Goal: Information Seeking & Learning: Learn about a topic

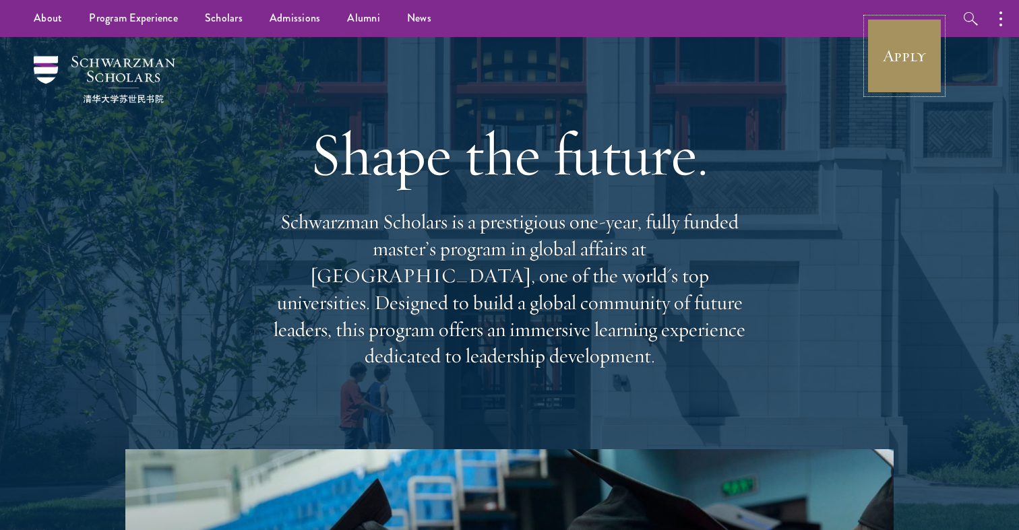
click at [908, 65] on link "Apply" at bounding box center [904, 55] width 75 height 75
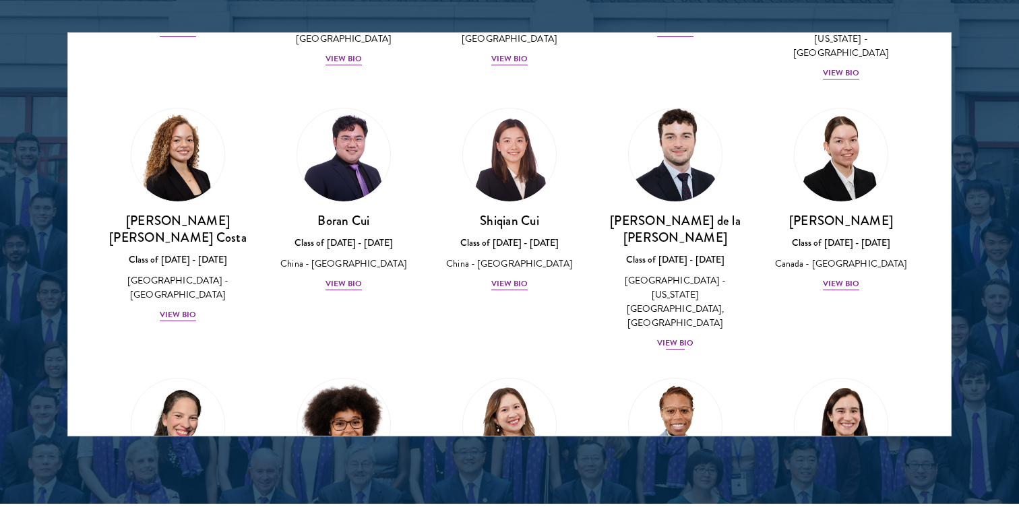
scroll to position [1515, 0]
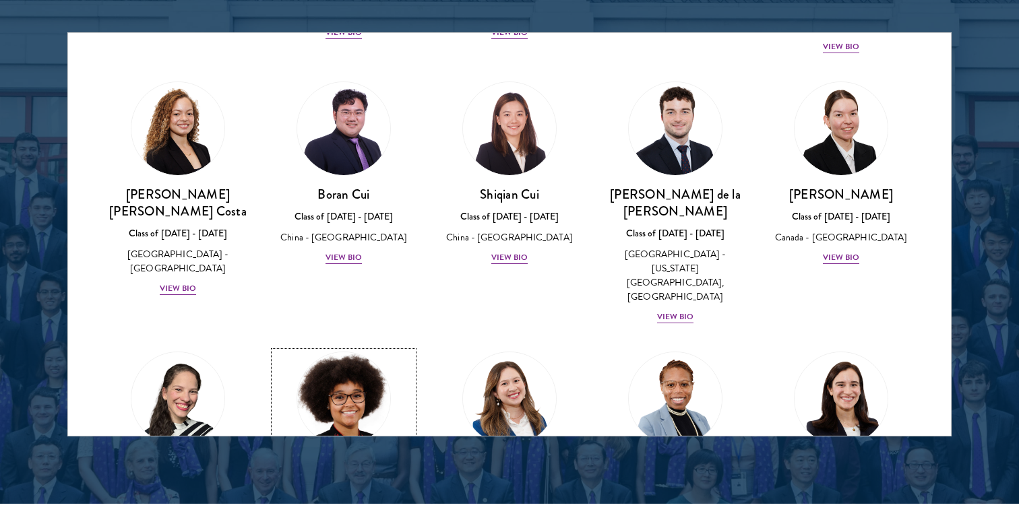
click at [359, 348] on img at bounding box center [343, 399] width 102 height 102
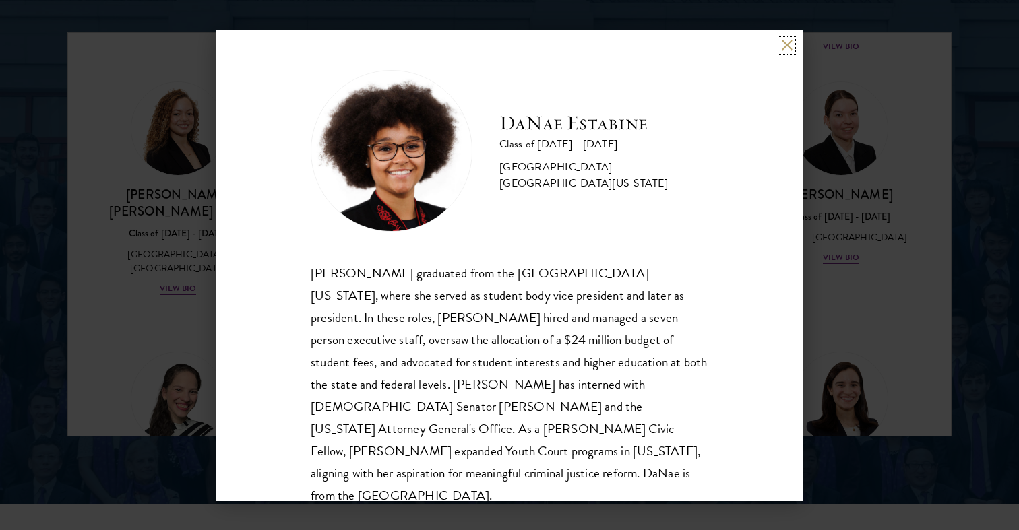
click at [783, 45] on button at bounding box center [786, 45] width 11 height 11
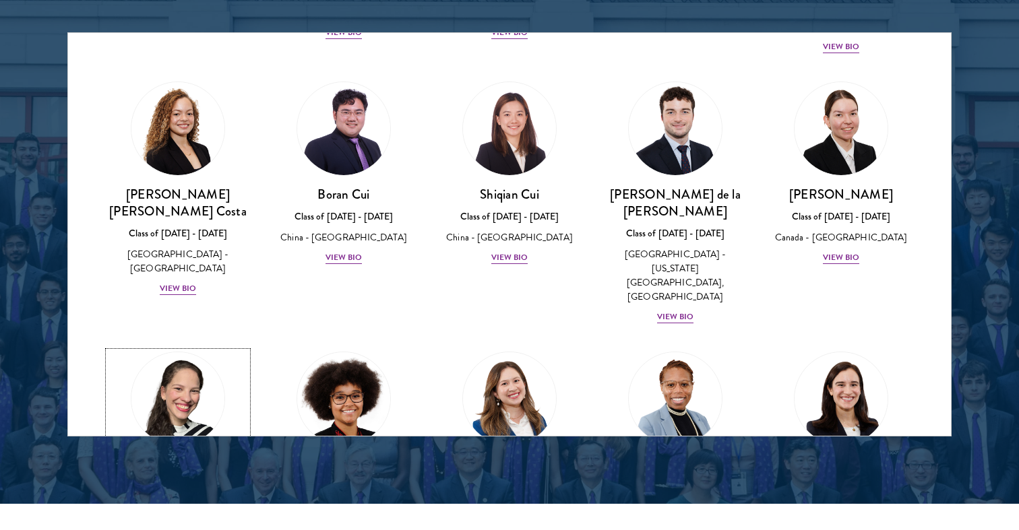
click at [212, 456] on h3 "[PERSON_NAME] [PERSON_NAME]" at bounding box center [177, 473] width 139 height 34
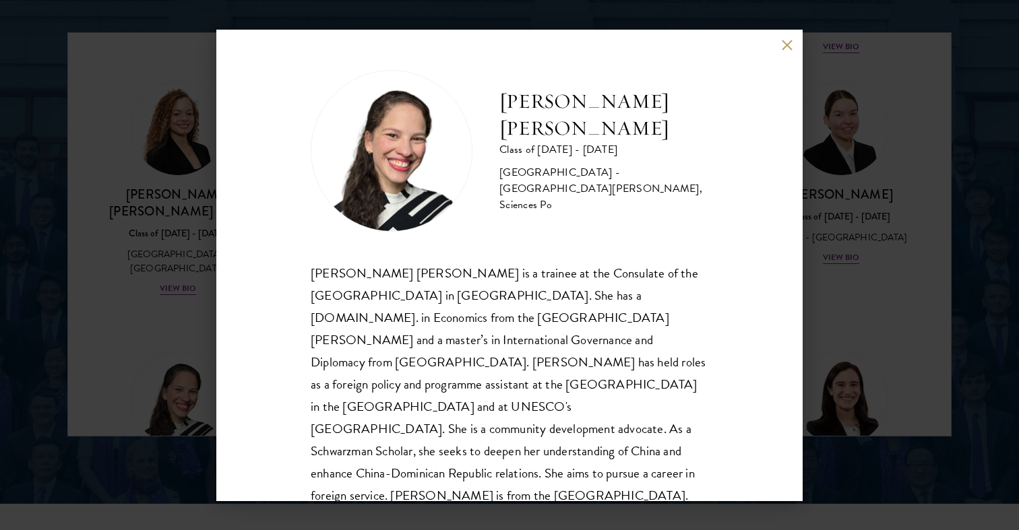
click at [786, 40] on button at bounding box center [786, 45] width 11 height 11
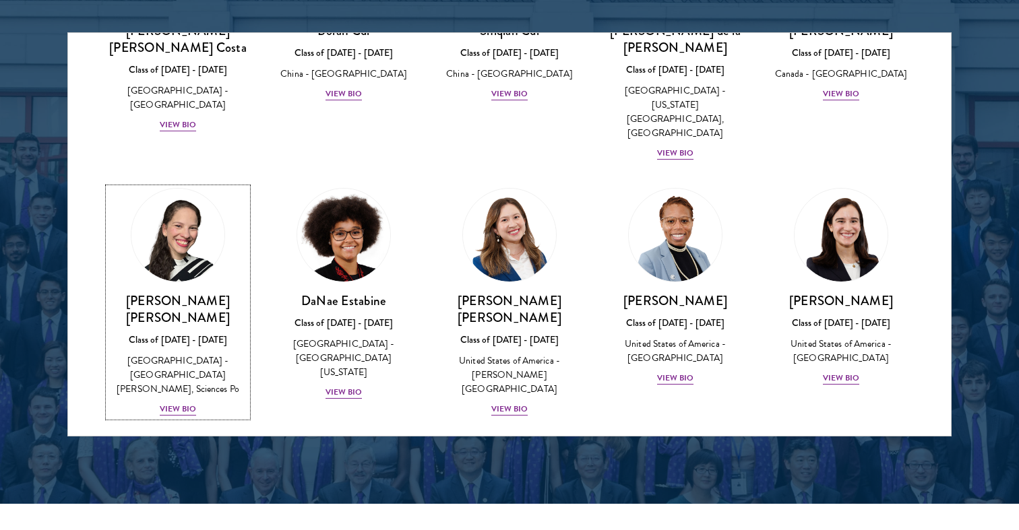
scroll to position [1680, 0]
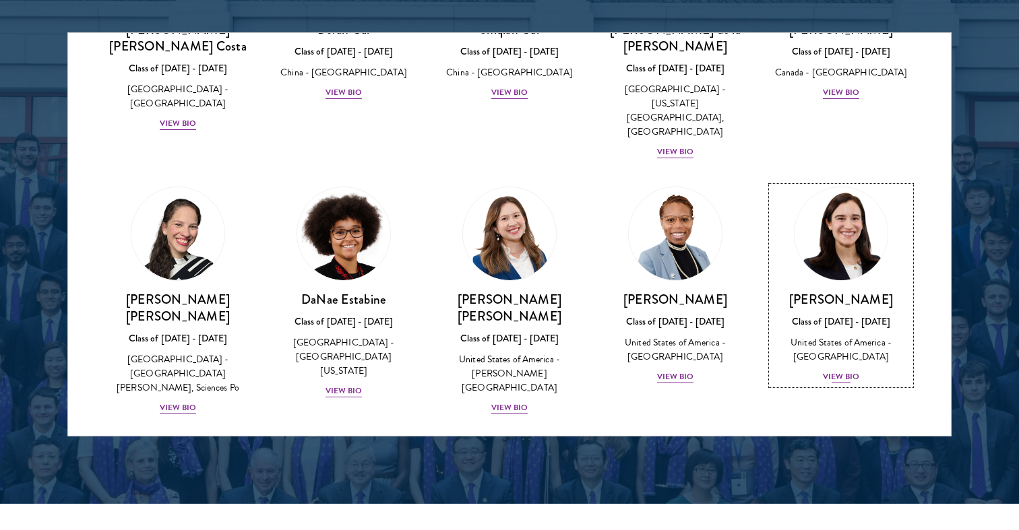
click at [836, 291] on h3 "[PERSON_NAME]" at bounding box center [841, 299] width 139 height 17
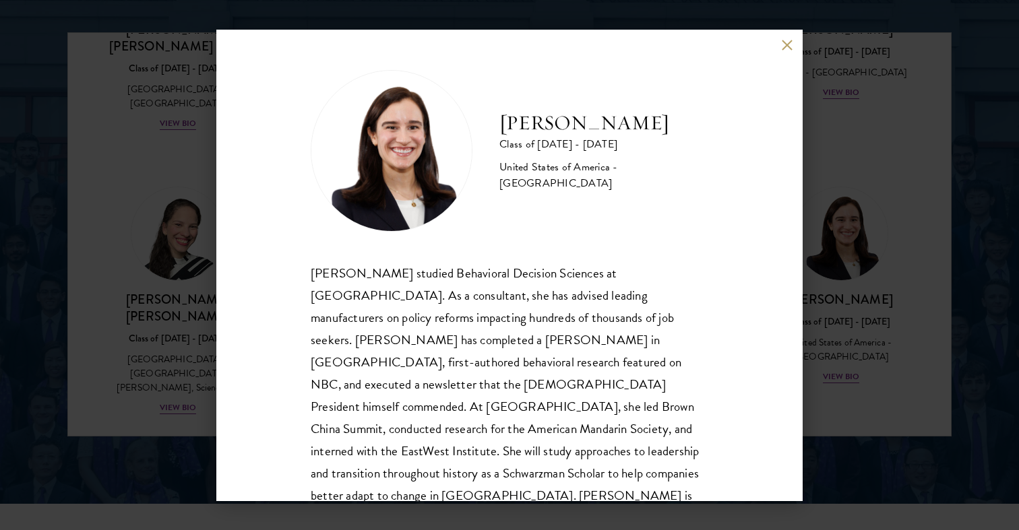
click at [788, 42] on button at bounding box center [786, 45] width 11 height 11
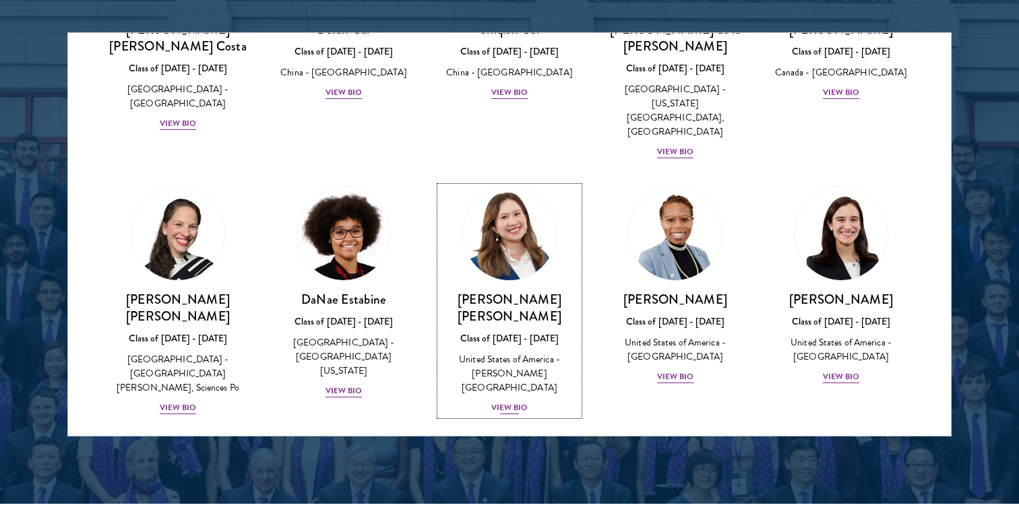
click at [547, 291] on div "[PERSON_NAME] [PERSON_NAME] Class of [DATE] - [DATE] [GEOGRAPHIC_DATA] - [PERSO…" at bounding box center [509, 353] width 139 height 125
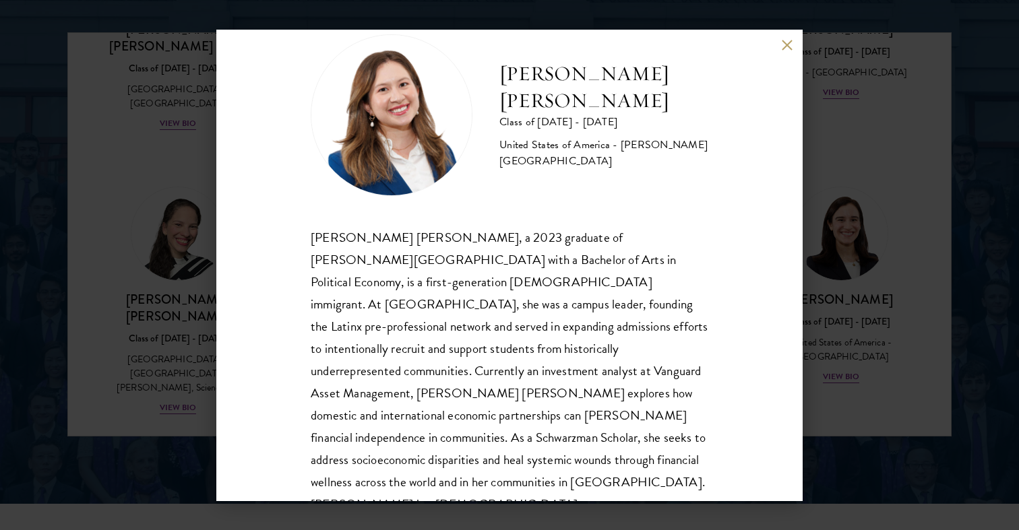
scroll to position [46, 0]
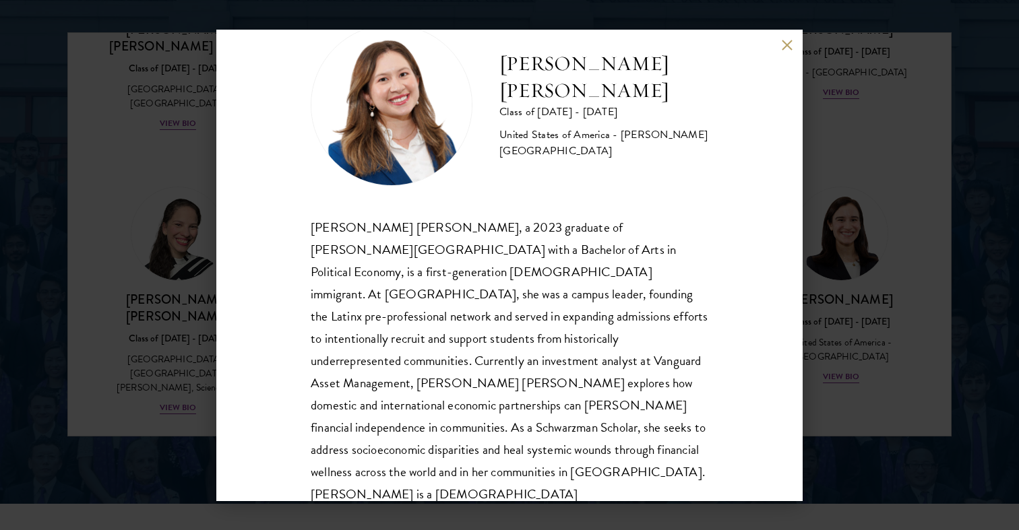
click at [170, 300] on div "[PERSON_NAME] [PERSON_NAME] Class of [DATE] - [DATE] [GEOGRAPHIC_DATA] - [PERSO…" at bounding box center [509, 265] width 1019 height 530
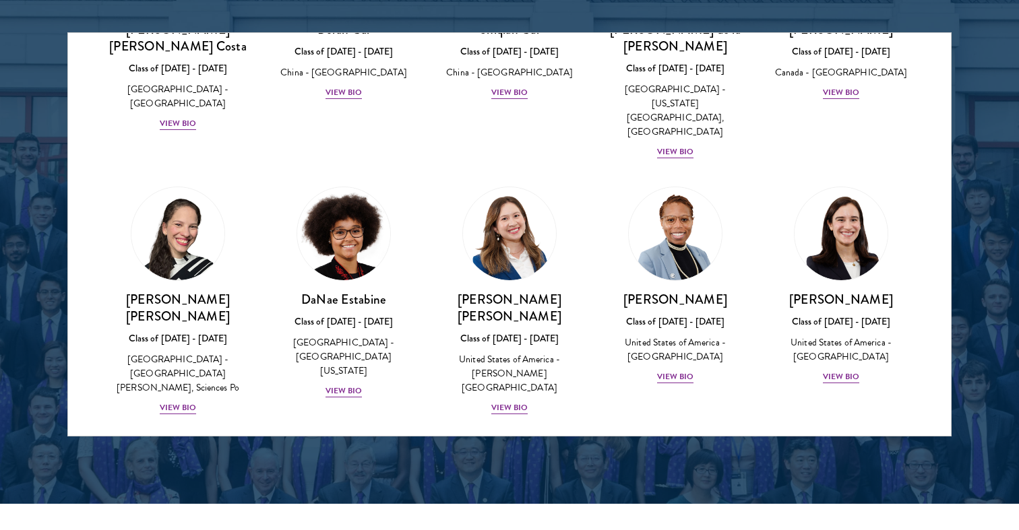
click at [202, 439] on img at bounding box center [178, 490] width 102 height 102
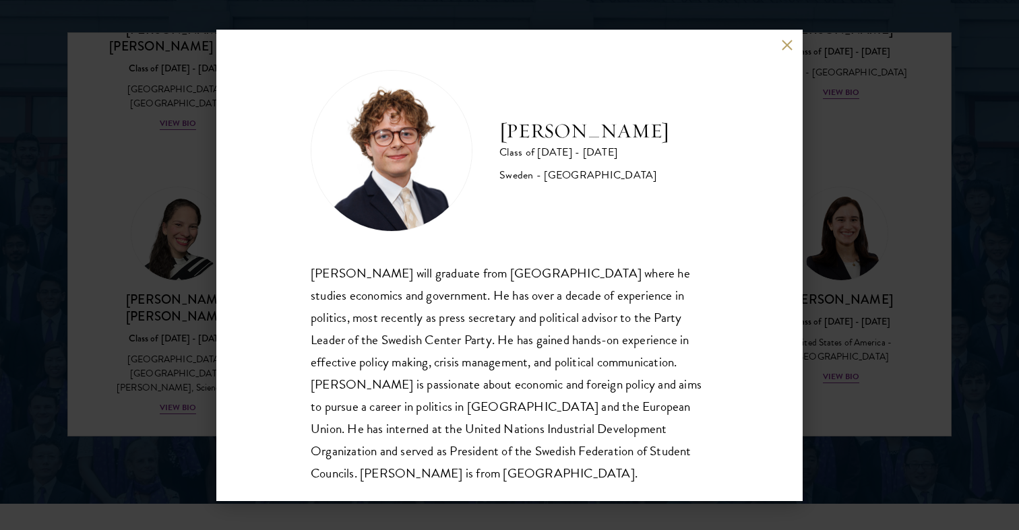
click at [921, 221] on div "[PERSON_NAME] Class of [DATE] - [DATE] [GEOGRAPHIC_DATA] - [GEOGRAPHIC_DATA] [P…" at bounding box center [509, 265] width 1019 height 530
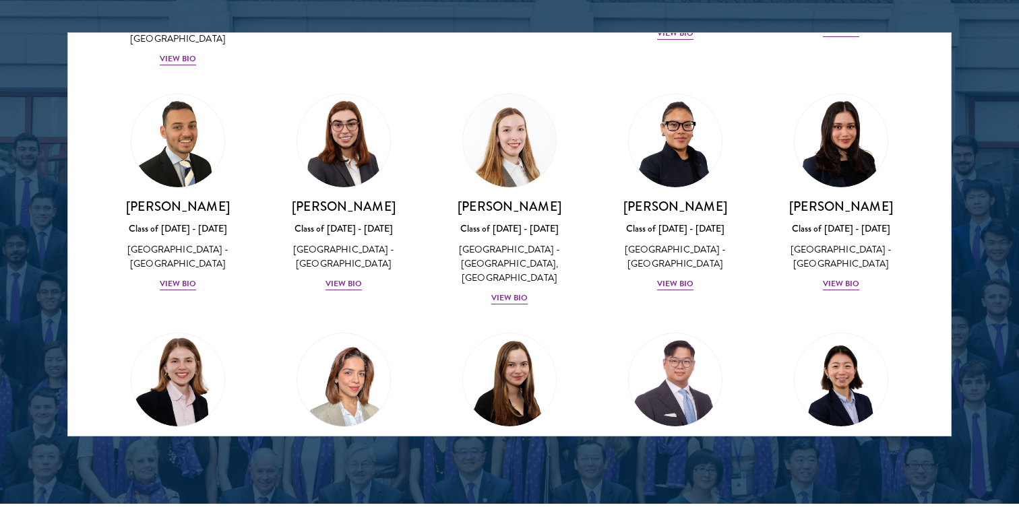
scroll to position [3235, 0]
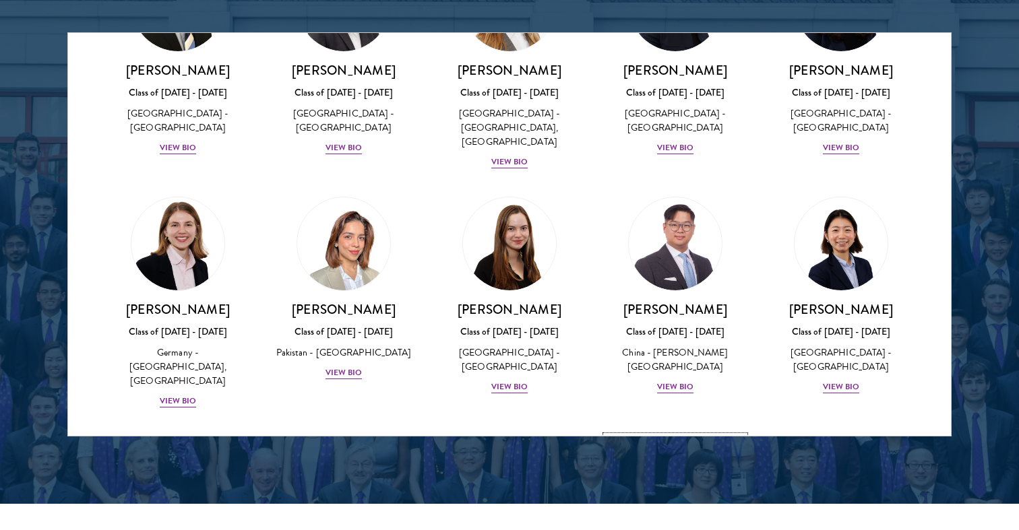
click at [691, 432] on img at bounding box center [675, 483] width 102 height 102
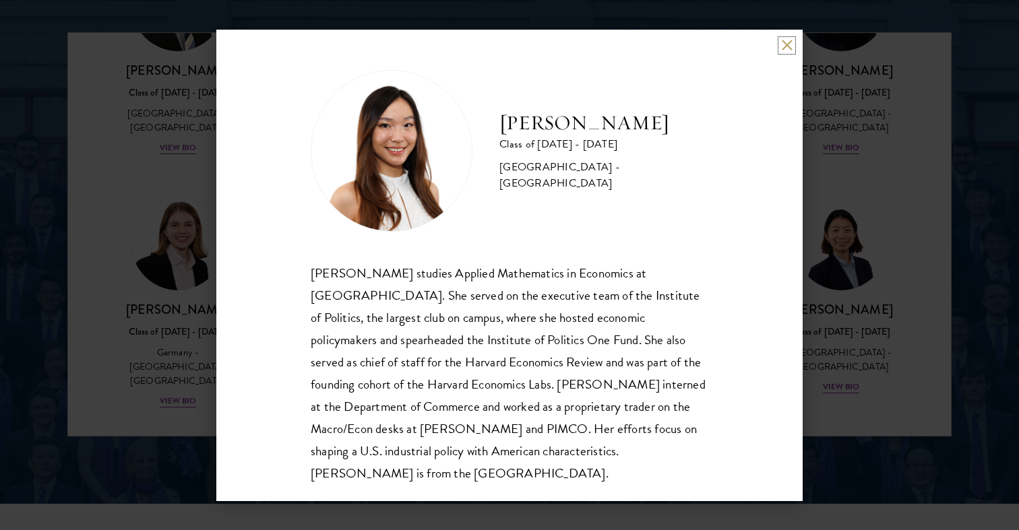
click at [784, 46] on button at bounding box center [786, 45] width 11 height 11
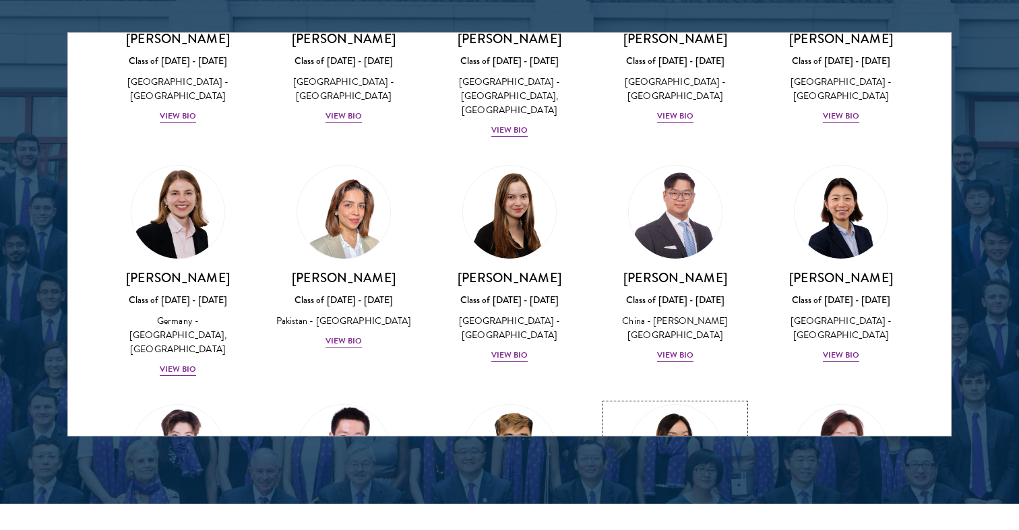
scroll to position [3270, 0]
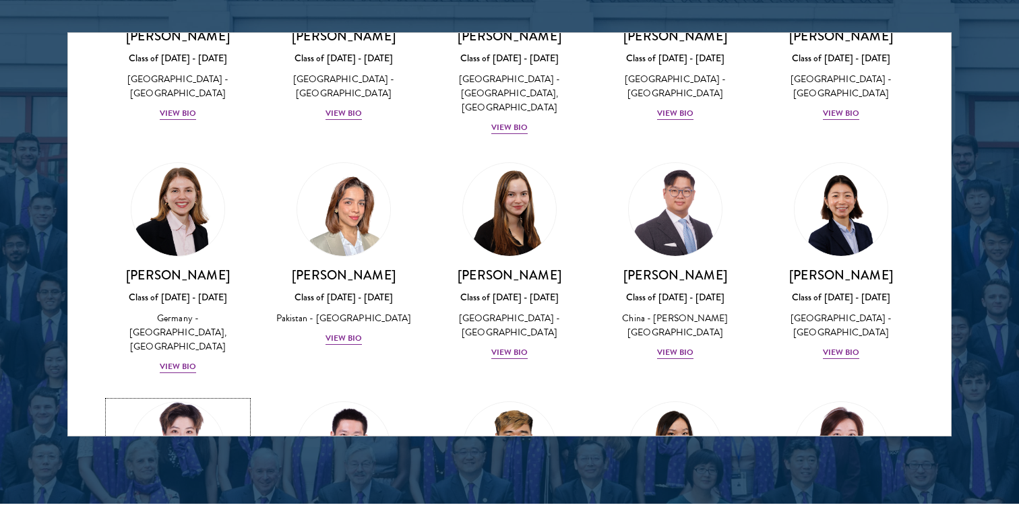
click at [188, 506] on h3 "[PERSON_NAME]" at bounding box center [177, 514] width 139 height 17
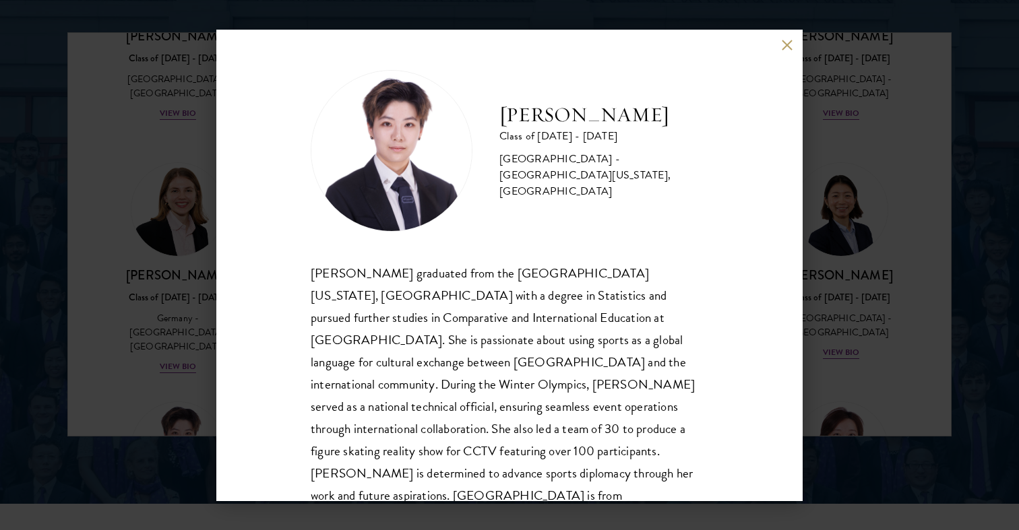
click at [173, 274] on div "[PERSON_NAME] Class of [DATE] - [DATE] [GEOGRAPHIC_DATA] - [GEOGRAPHIC_DATA][US…" at bounding box center [509, 265] width 1019 height 530
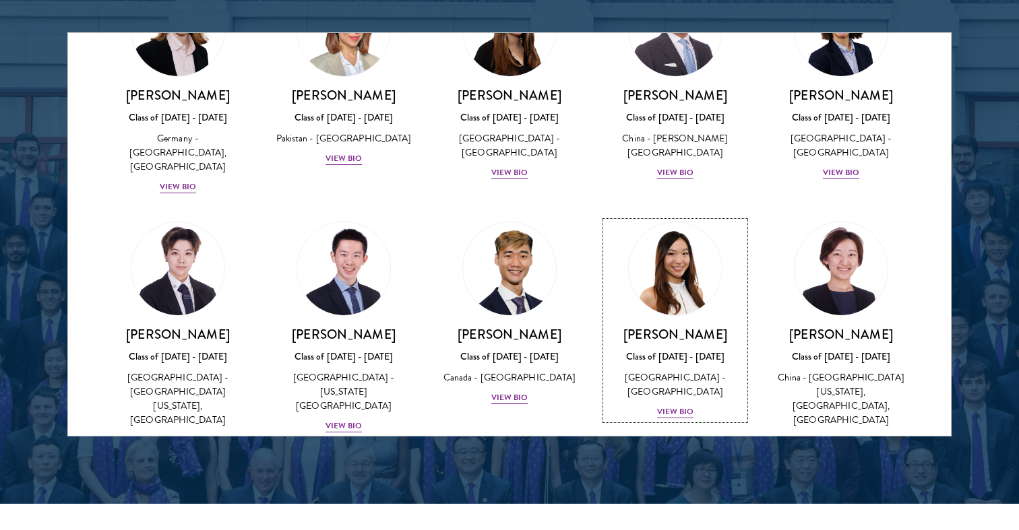
scroll to position [3458, 0]
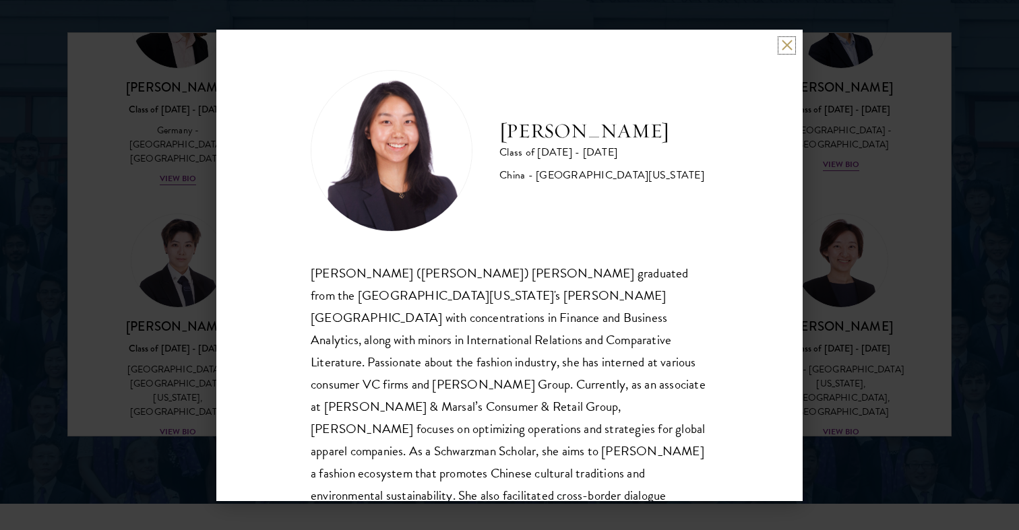
click at [781, 49] on button at bounding box center [786, 45] width 11 height 11
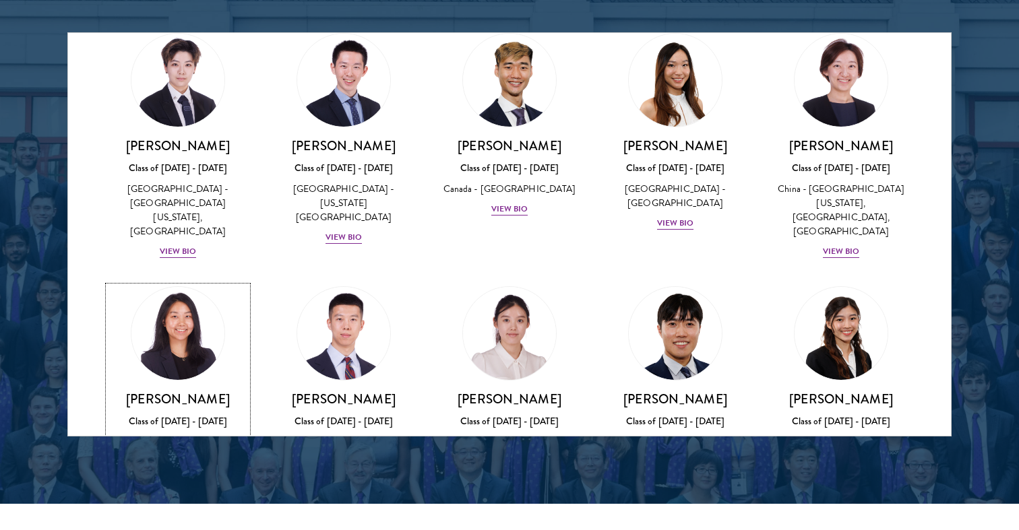
scroll to position [3651, 0]
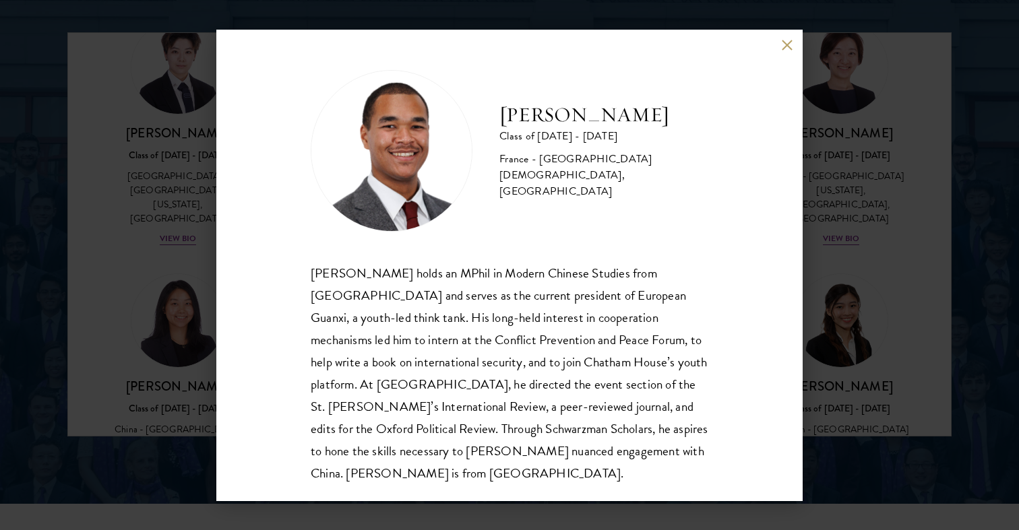
click at [134, 283] on div "[PERSON_NAME] Class of [DATE] - [DATE] France - [GEOGRAPHIC_DATA][DEMOGRAPHIC_D…" at bounding box center [509, 265] width 1019 height 530
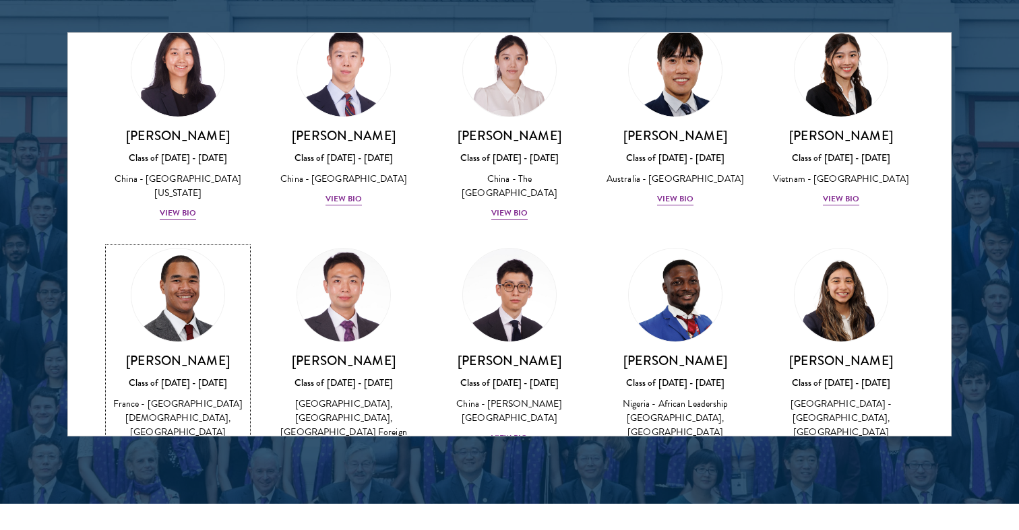
scroll to position [3906, 0]
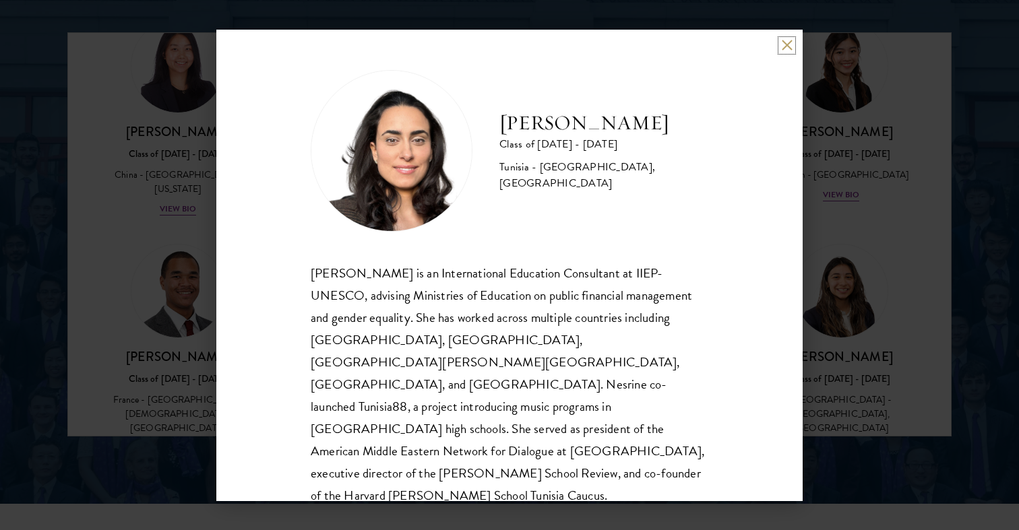
click at [787, 48] on button at bounding box center [786, 45] width 11 height 11
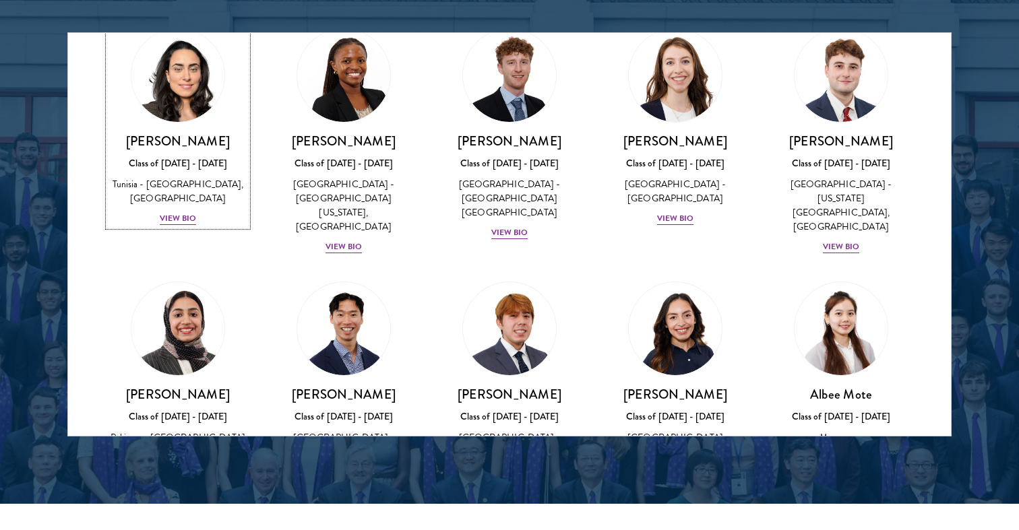
scroll to position [4390, 0]
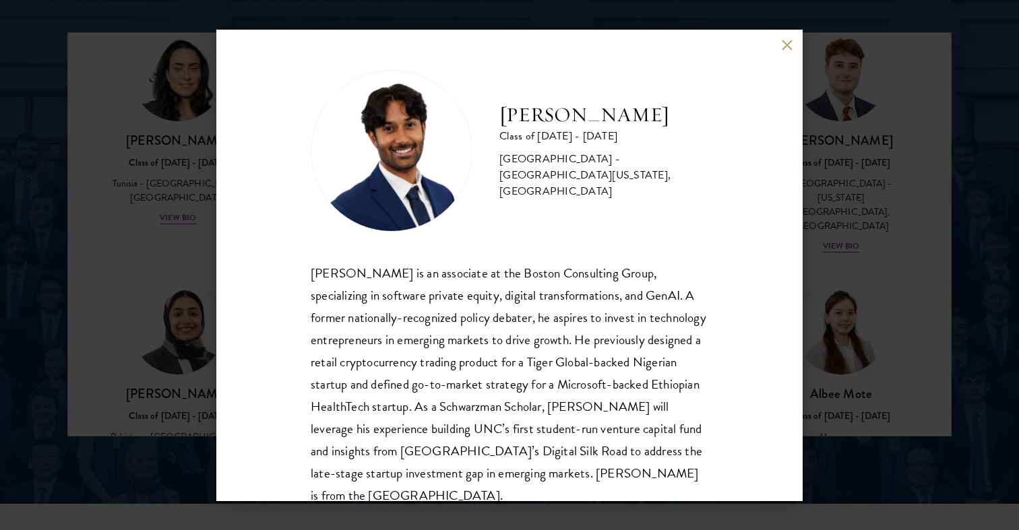
drag, startPoint x: 693, startPoint y: 126, endPoint x: 487, endPoint y: 126, distance: 206.2
click at [487, 126] on div "[PERSON_NAME] Class of [DATE] - [DATE] [GEOGRAPHIC_DATA] - [GEOGRAPHIC_DATA][US…" at bounding box center [510, 151] width 398 height 162
copy h2 "[PERSON_NAME]"
click at [785, 44] on button at bounding box center [786, 45] width 11 height 11
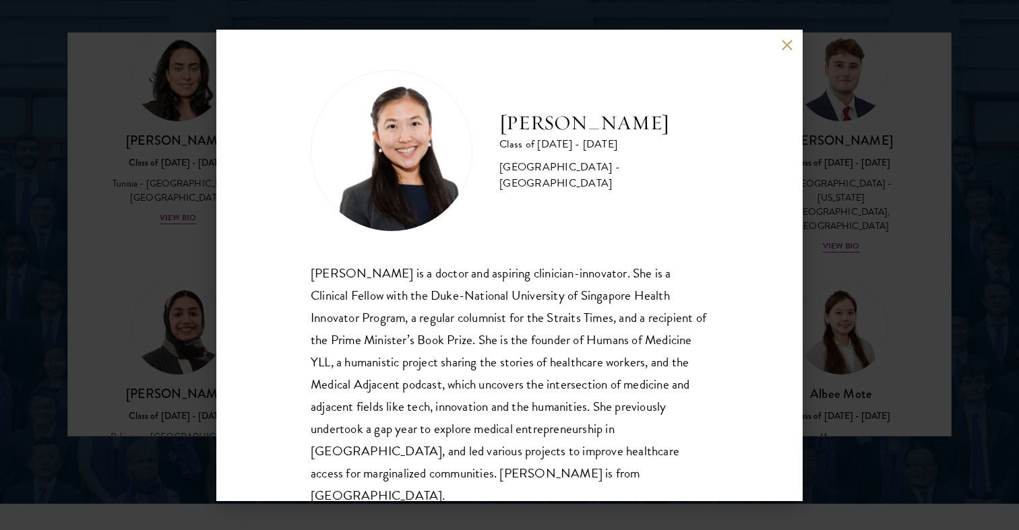
click at [785, 40] on button at bounding box center [786, 45] width 11 height 11
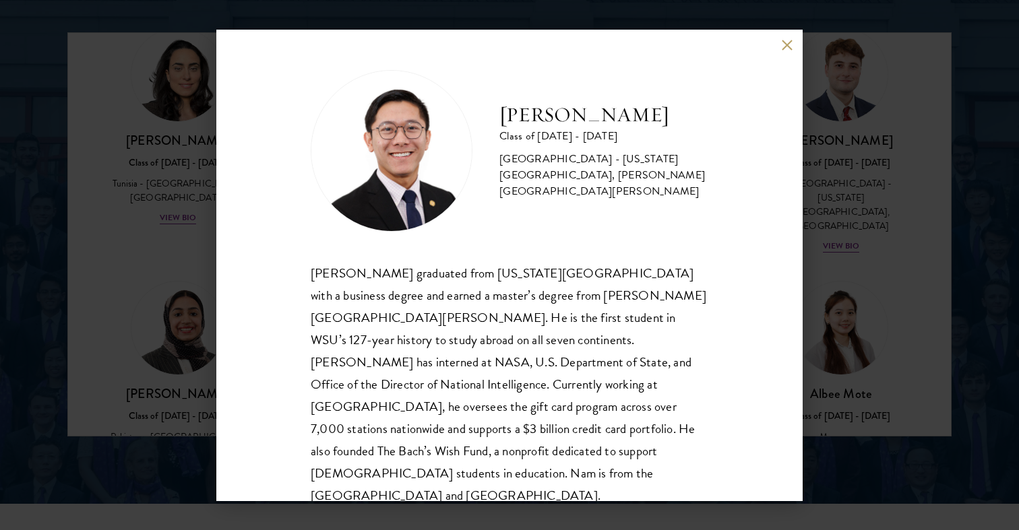
click at [778, 42] on div "[PERSON_NAME] Class of [DATE] - [DATE] [GEOGRAPHIC_DATA] - [US_STATE][GEOGRAPHI…" at bounding box center [509, 266] width 586 height 472
click at [783, 49] on button at bounding box center [786, 45] width 11 height 11
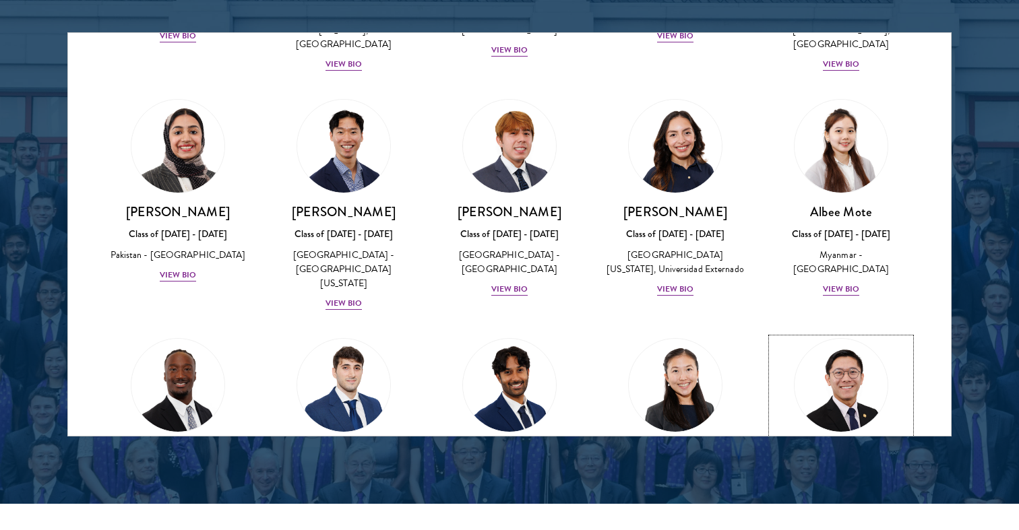
scroll to position [4575, 0]
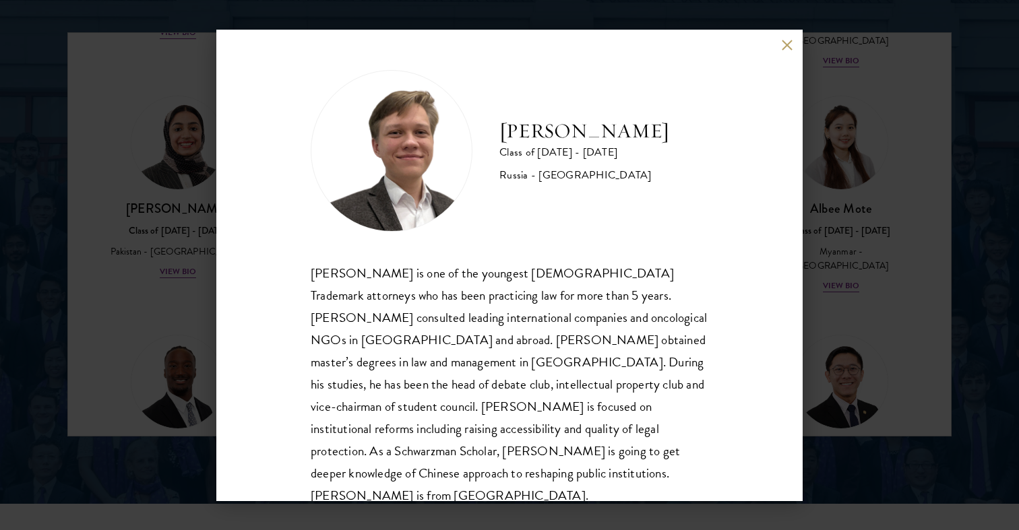
click at [785, 43] on button at bounding box center [786, 45] width 11 height 11
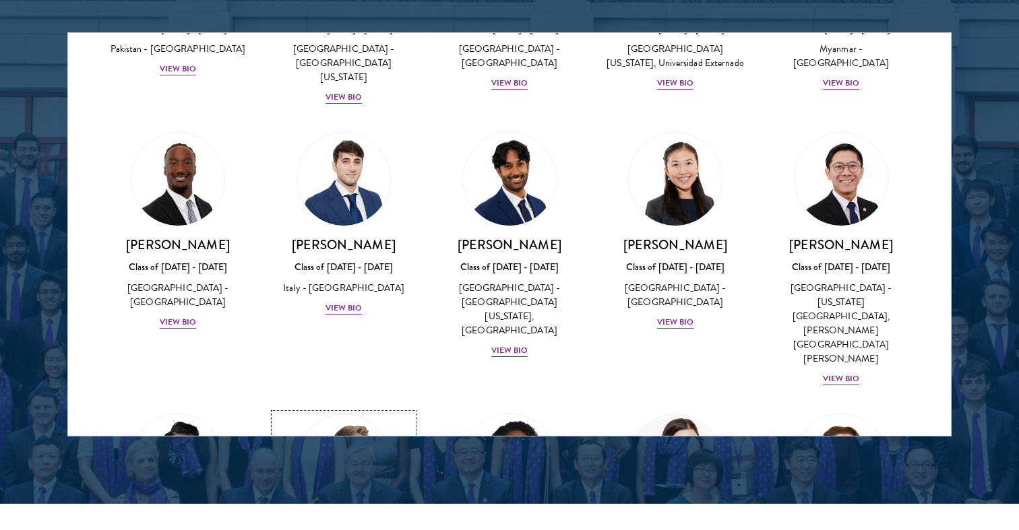
scroll to position [4779, 0]
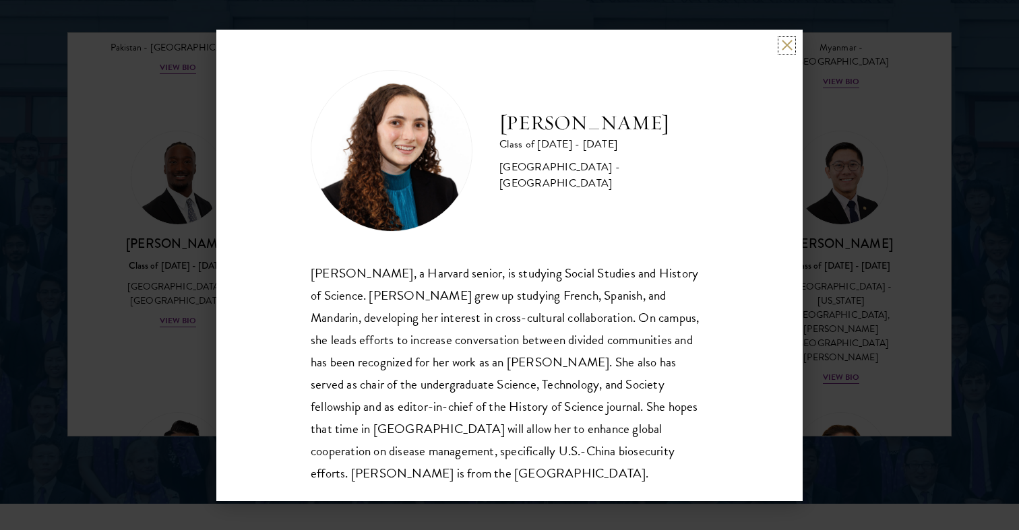
click at [788, 44] on button at bounding box center [786, 45] width 11 height 11
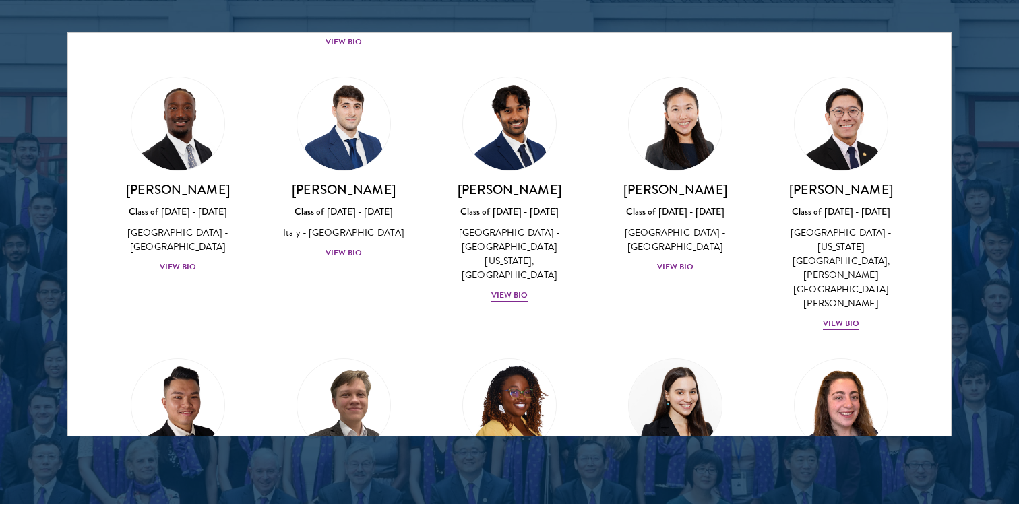
scroll to position [4835, 0]
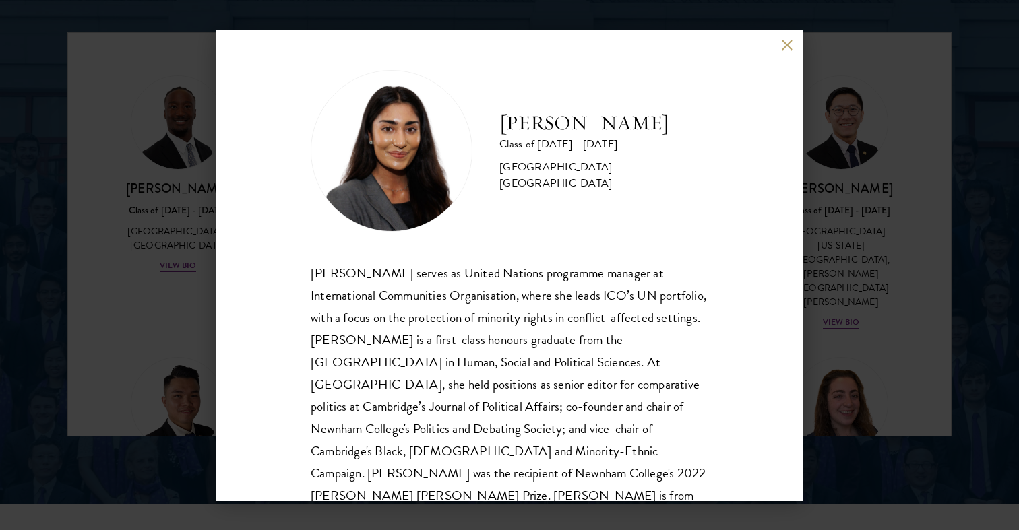
click at [829, 257] on div "[PERSON_NAME] Class of [DATE] - [DATE] [GEOGRAPHIC_DATA] - [GEOGRAPHIC_DATA] [P…" at bounding box center [509, 265] width 1019 height 530
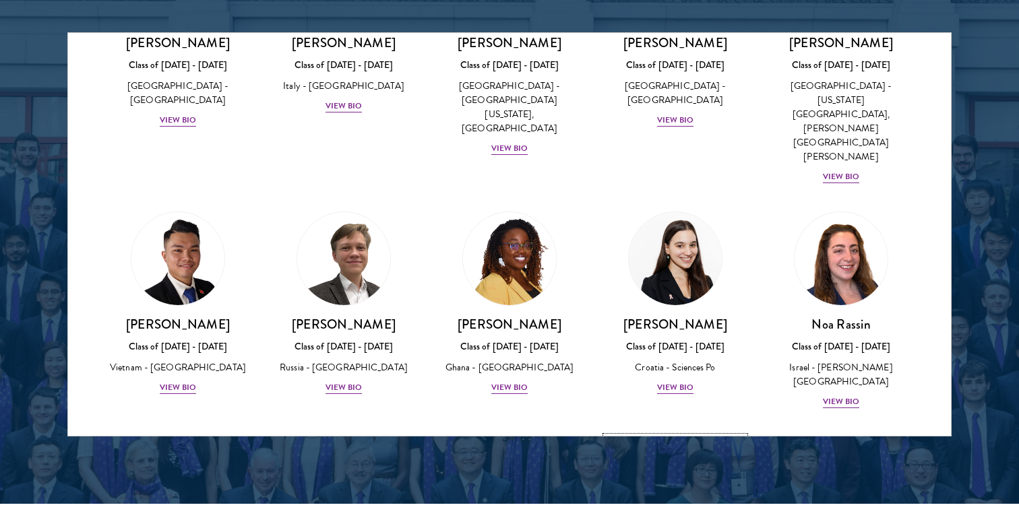
scroll to position [4981, 0]
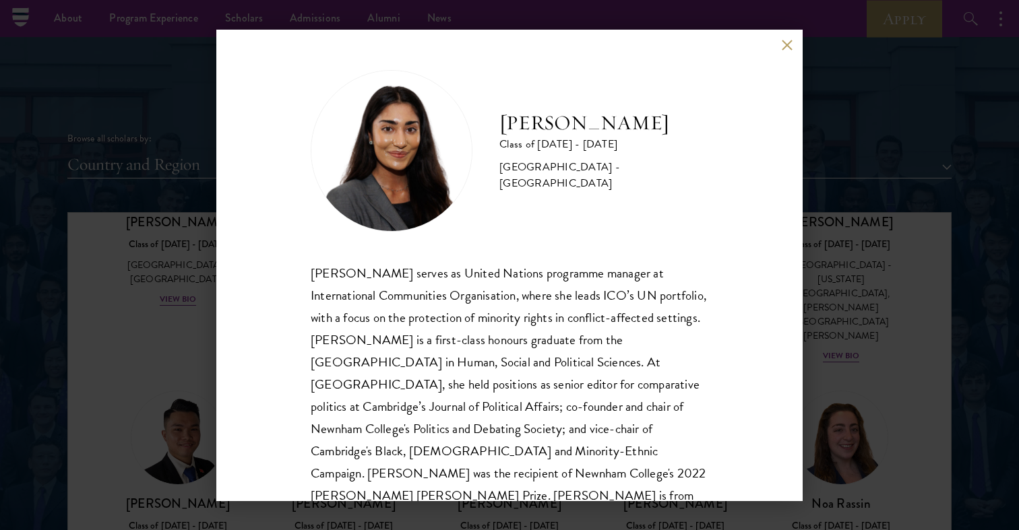
scroll to position [24, 0]
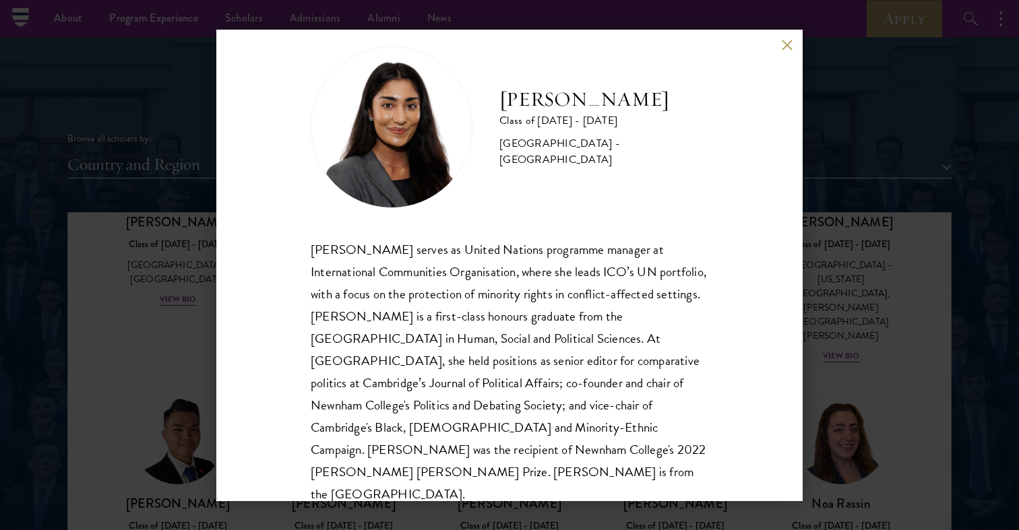
click at [789, 41] on button at bounding box center [786, 45] width 11 height 11
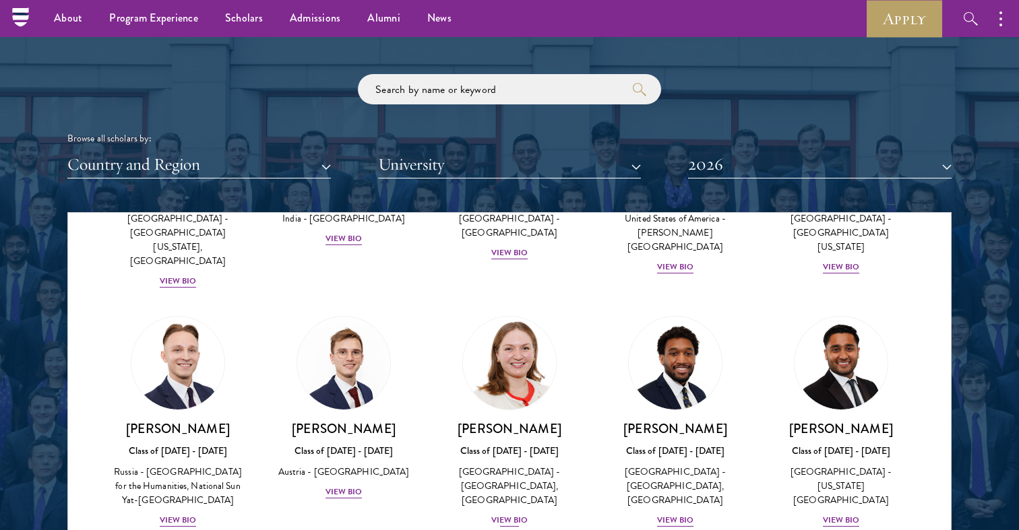
scroll to position [5761, 0]
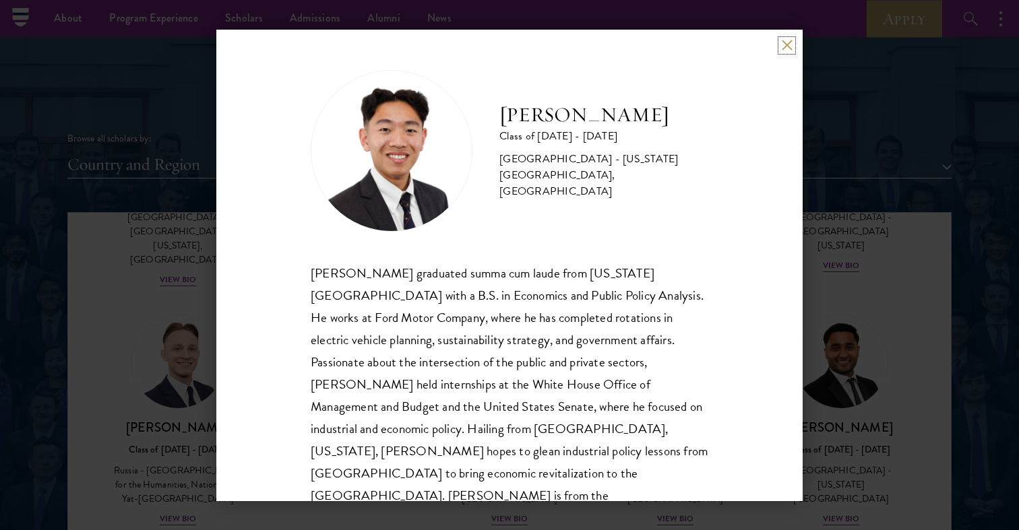
click at [784, 48] on button at bounding box center [786, 45] width 11 height 11
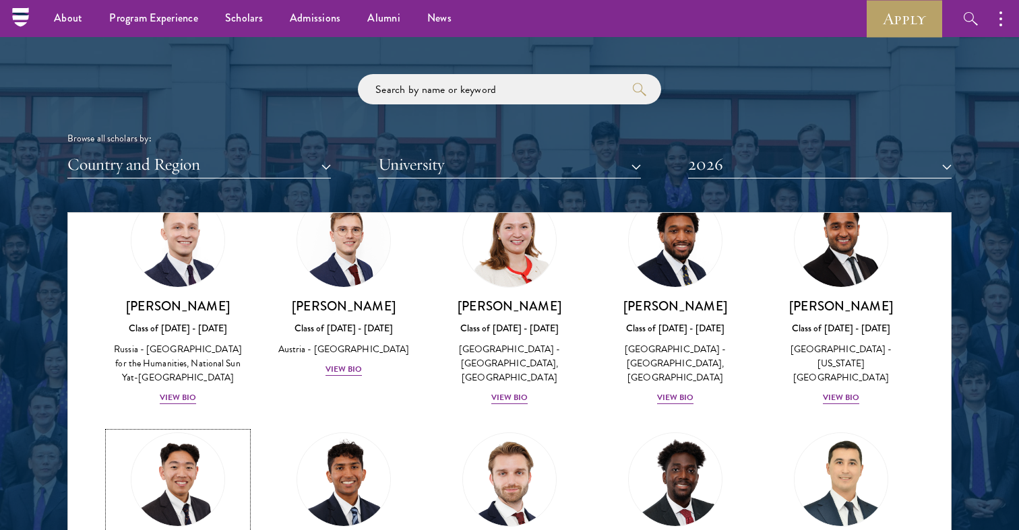
scroll to position [5883, 0]
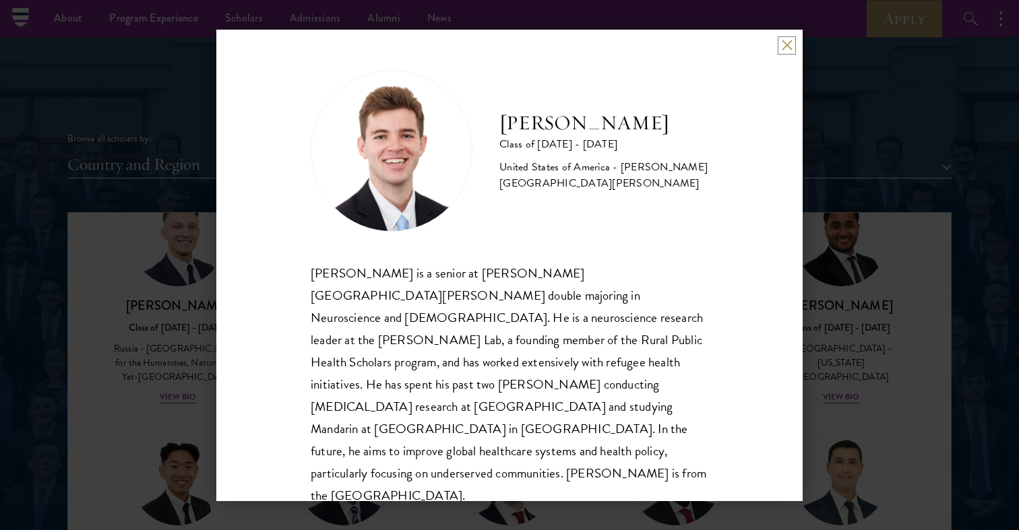
click at [786, 46] on button at bounding box center [786, 45] width 11 height 11
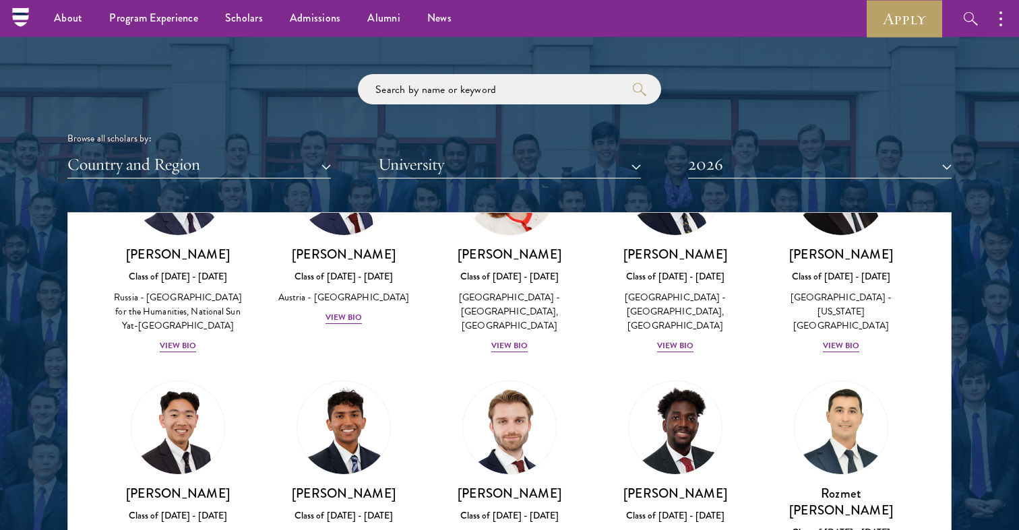
scroll to position [5936, 0]
